Goal: Find contact information: Find contact information

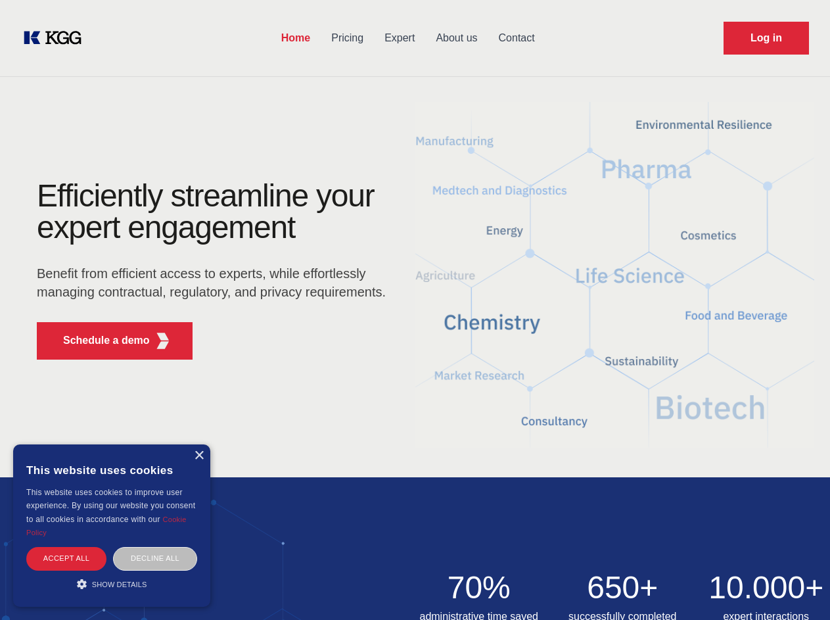
click at [415, 309] on div "Efficiently streamline your expert engagement Benefit from efficient access to …" at bounding box center [215, 275] width 399 height 190
click at [99, 340] on p "Schedule a demo" at bounding box center [106, 340] width 87 height 16
click at [198, 455] on div "×" at bounding box center [199, 456] width 10 height 10
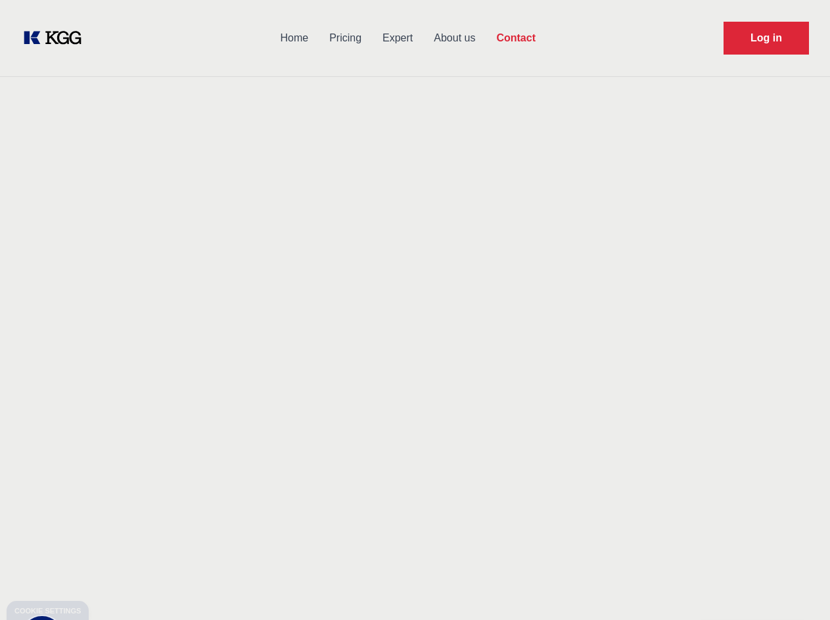
click at [155, 558] on div "Contact Information We would love to hear from you. Postal address [PERSON_NAME…" at bounding box center [184, 398] width 294 height 399
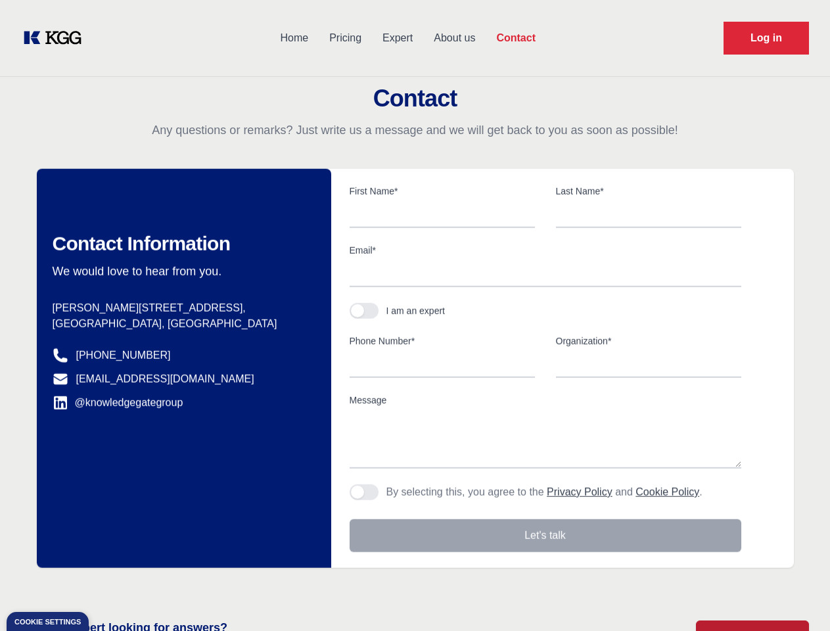
click at [112, 583] on main "Contact Any questions or remarks? Just write us a message and we will get back …" at bounding box center [415, 342] width 830 height 684
